Goal: Obtain resource: Download file/media

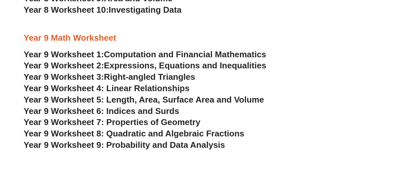
scroll to position [1867, 0]
click at [164, 112] on span "Year 9 Worksheet 6: Indices and Surds" at bounding box center [102, 112] width 156 height 10
